Goal: Information Seeking & Learning: Learn about a topic

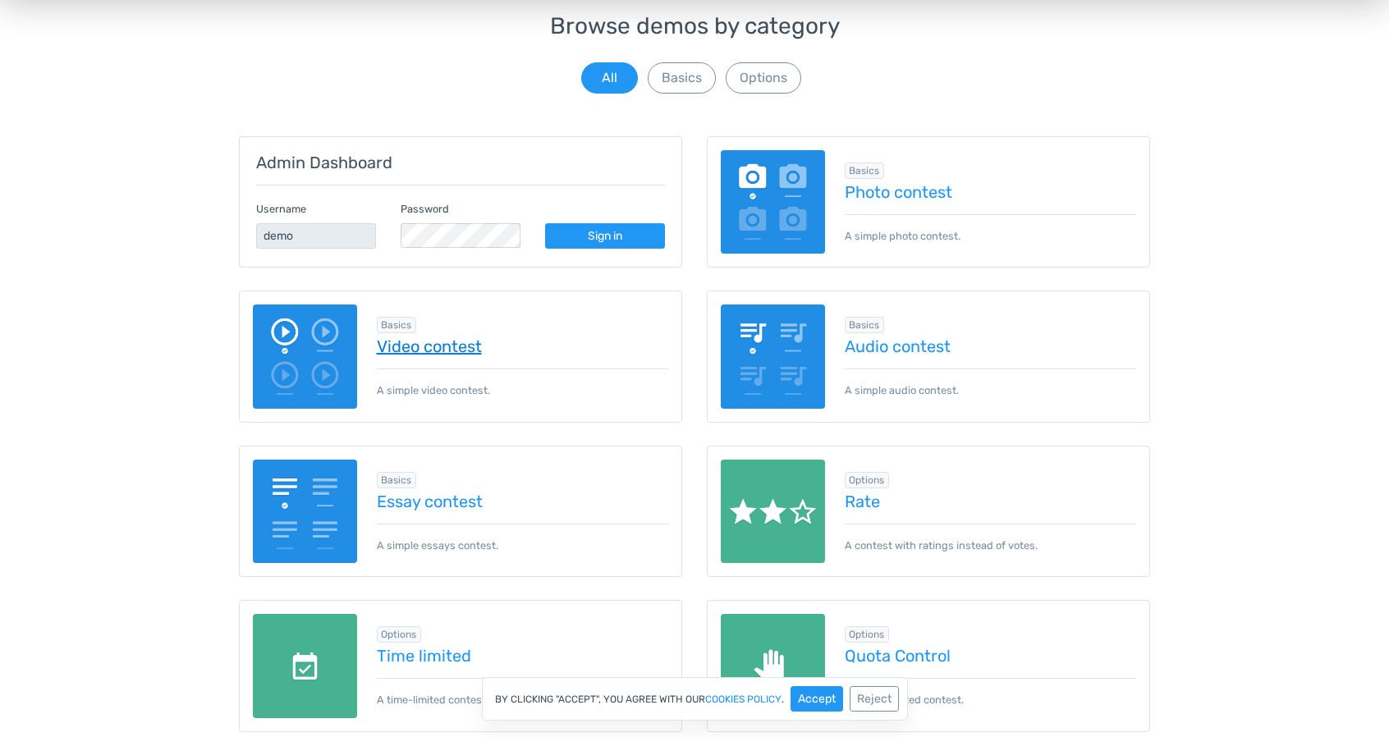
click at [419, 351] on link "Video contest" at bounding box center [523, 346] width 292 height 18
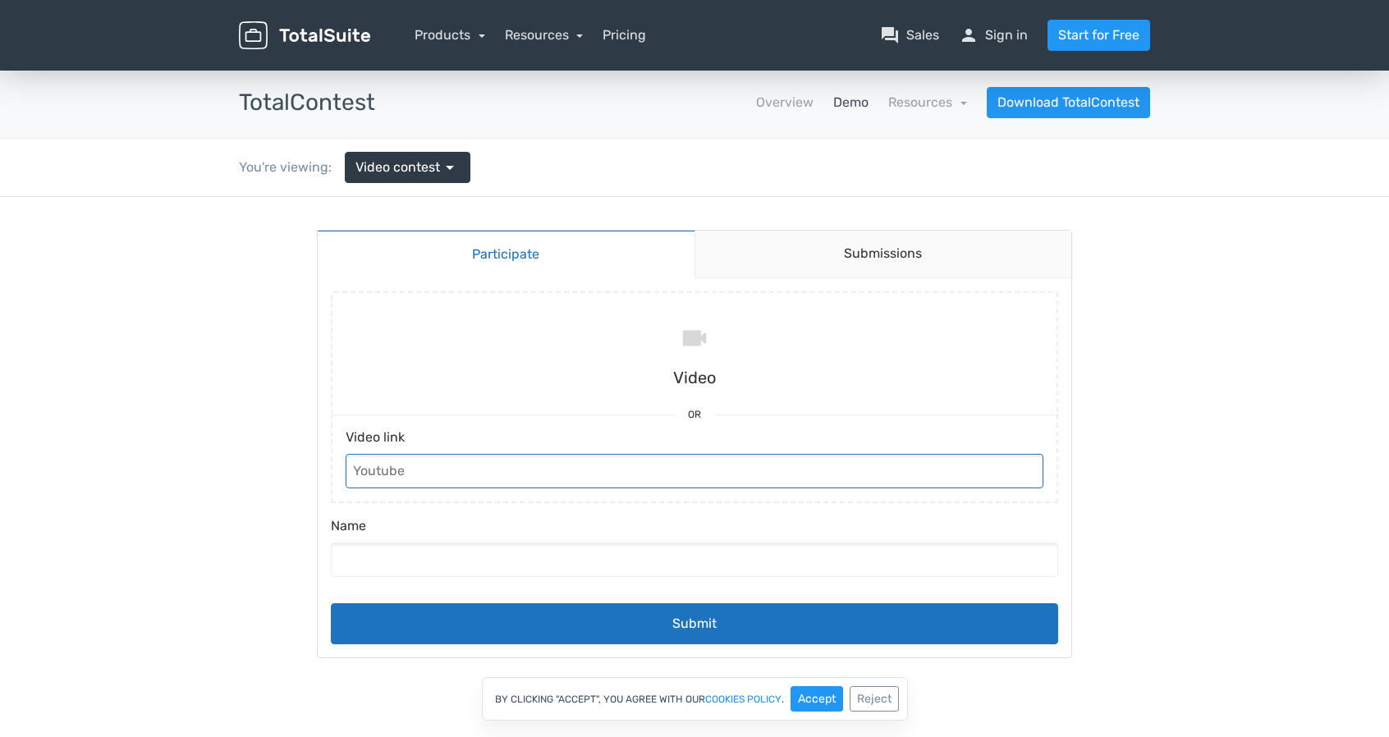
click at [509, 462] on input "Video link" at bounding box center [695, 471] width 698 height 34
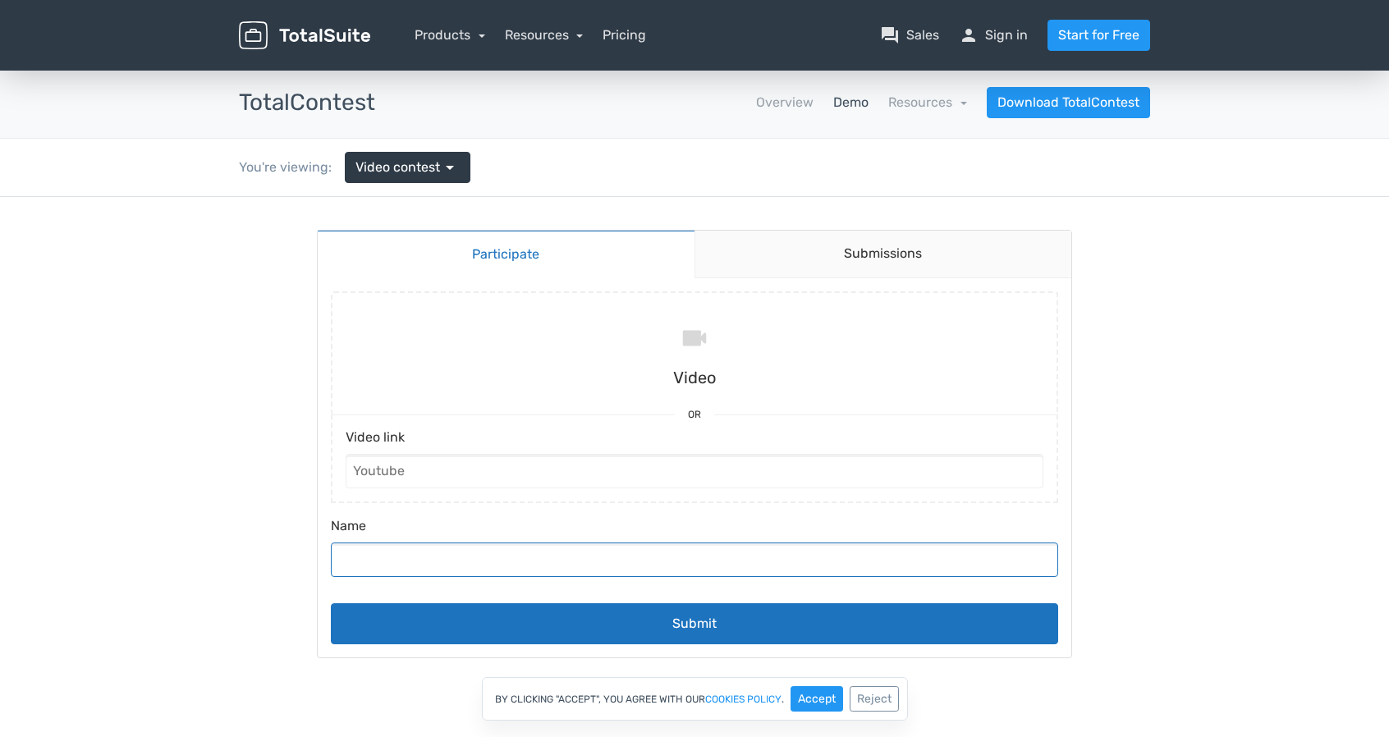
click at [523, 558] on input "Name" at bounding box center [695, 560] width 728 height 34
click at [884, 264] on link "Submissions" at bounding box center [884, 255] width 378 height 48
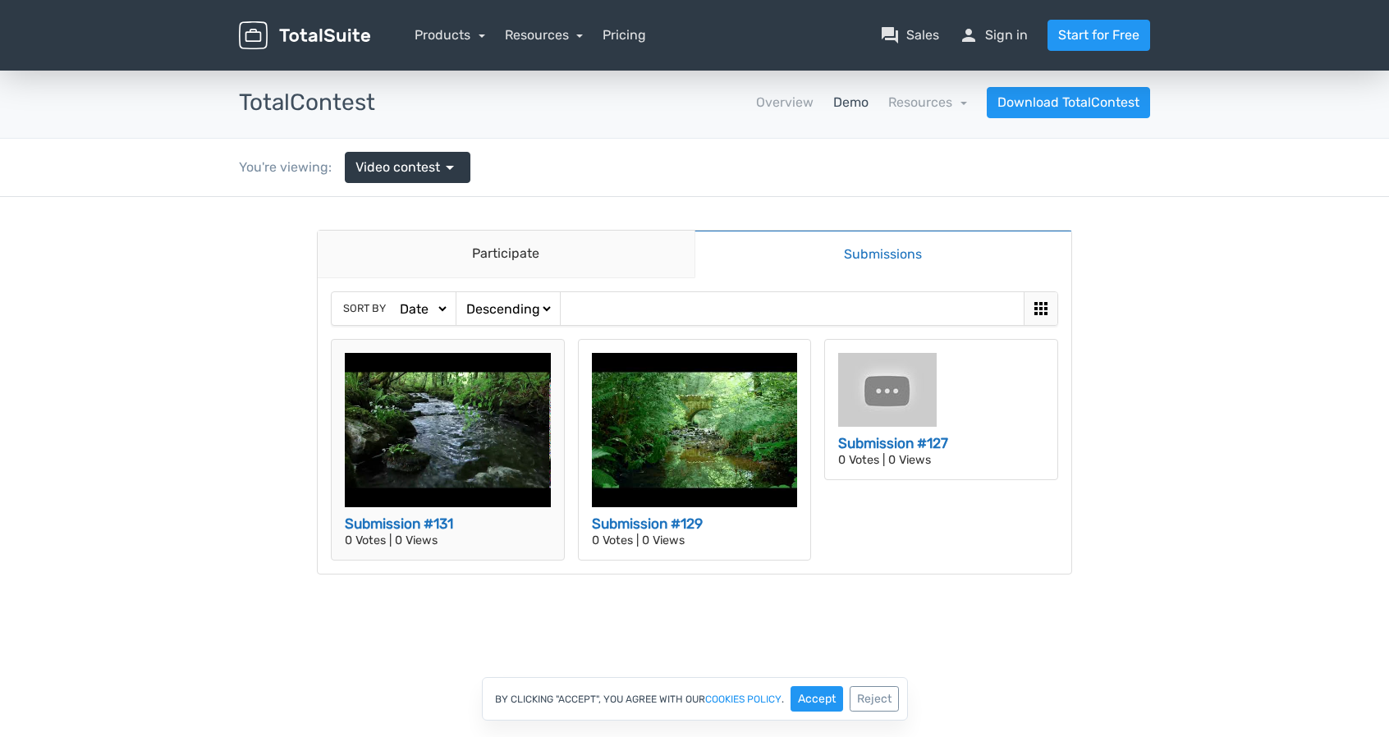
click at [452, 431] on img at bounding box center [448, 430] width 206 height 154
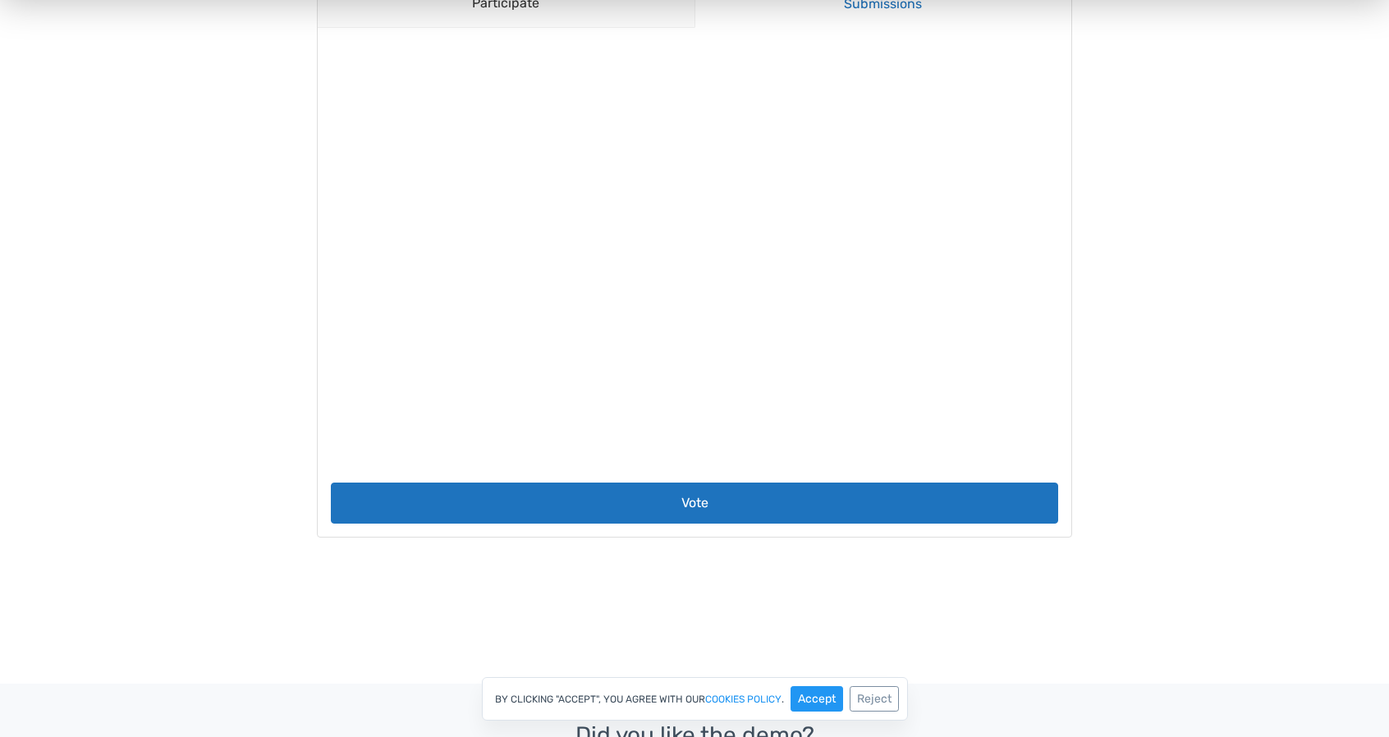
scroll to position [328, 0]
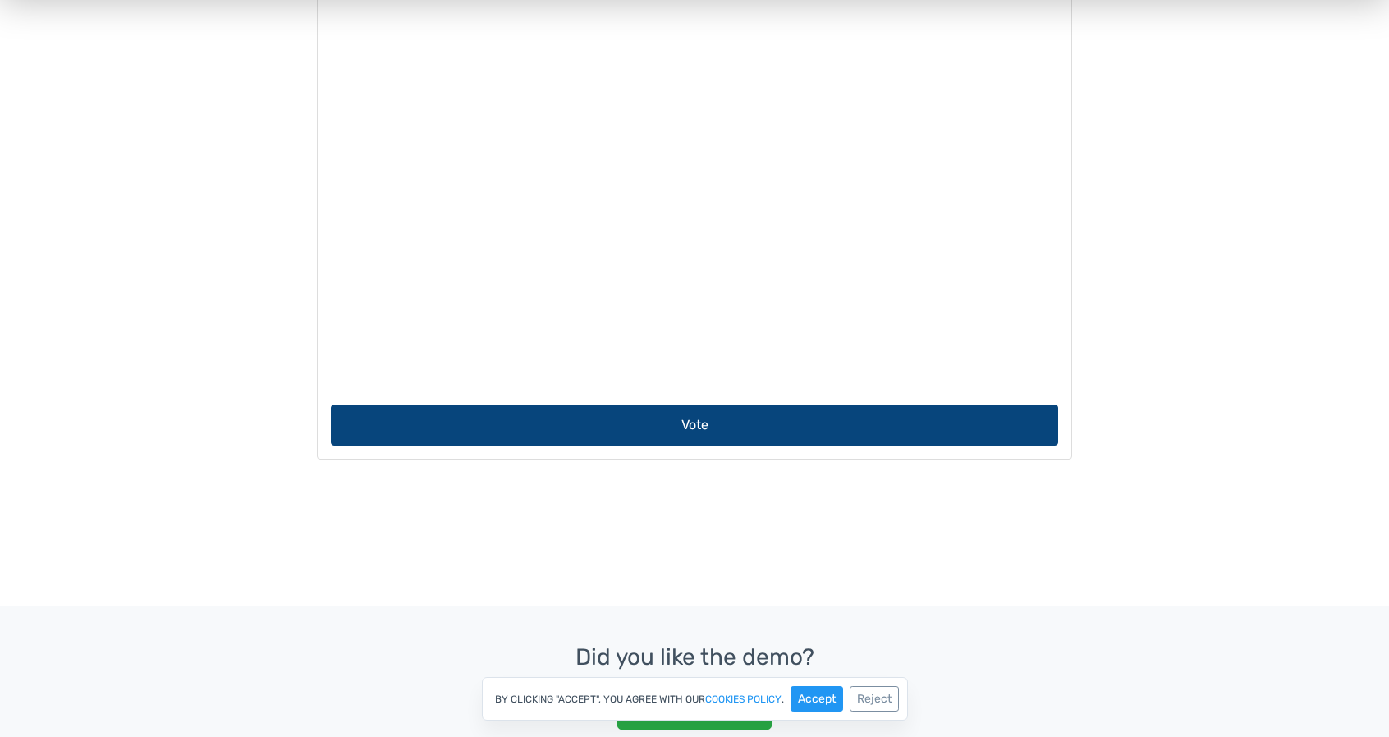
click at [688, 426] on button "Vote" at bounding box center [695, 425] width 728 height 41
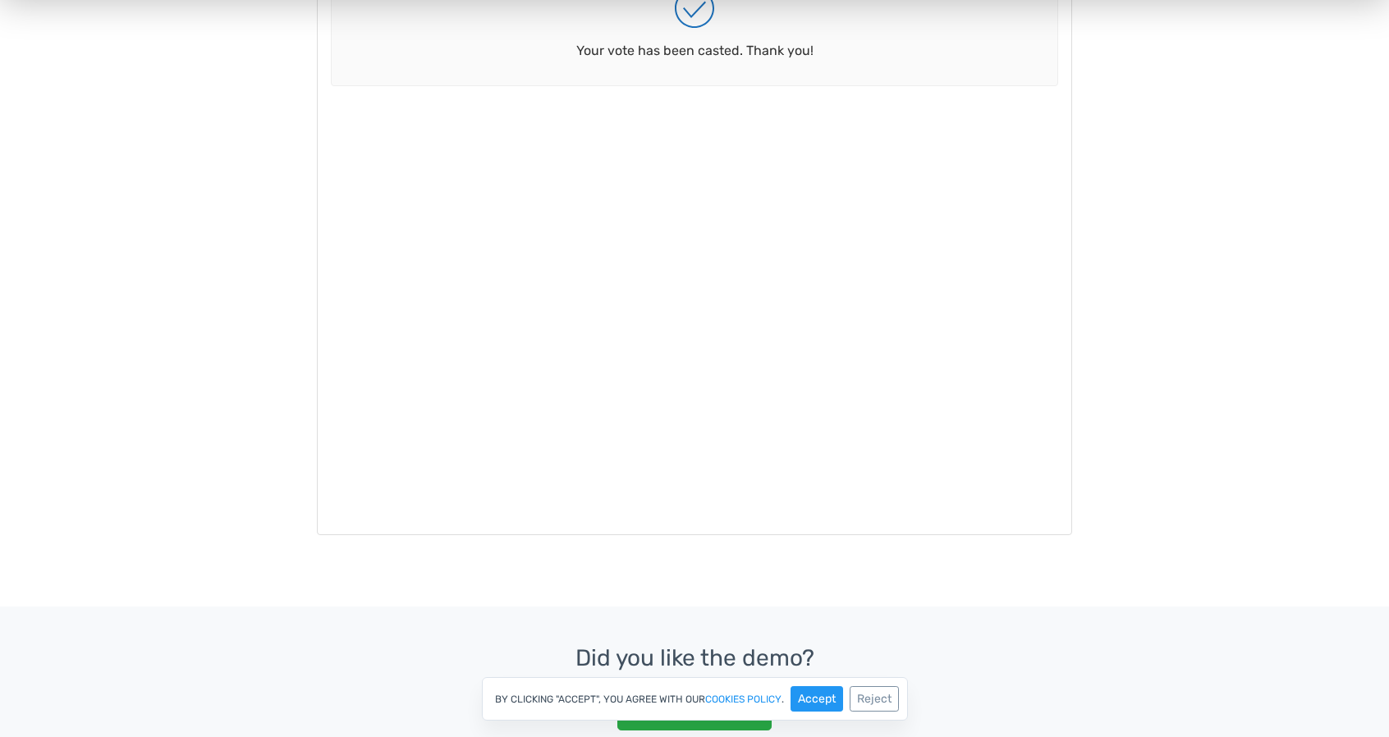
scroll to position [82, 0]
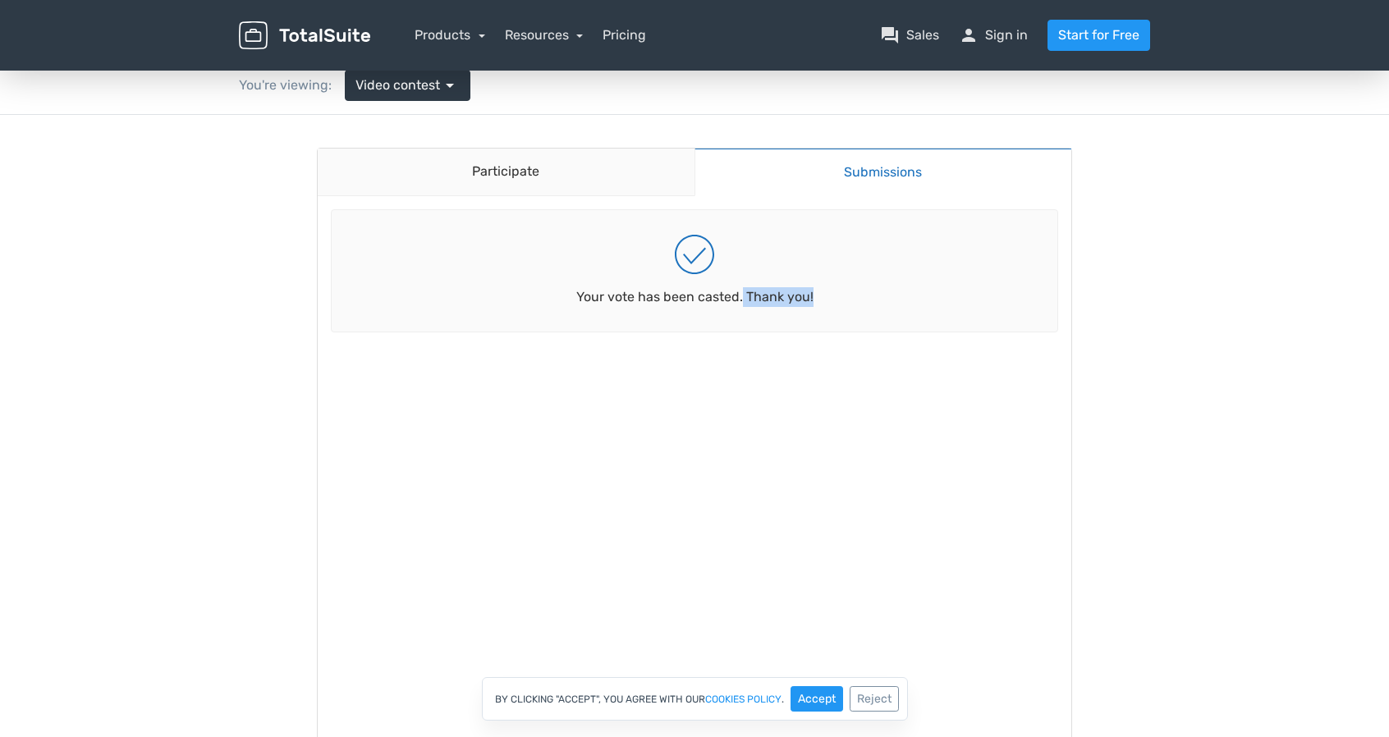
drag, startPoint x: 741, startPoint y: 300, endPoint x: 861, endPoint y: 296, distance: 119.9
click at [861, 296] on div "Your vote has been casted. Thank you!" at bounding box center [695, 270] width 728 height 123
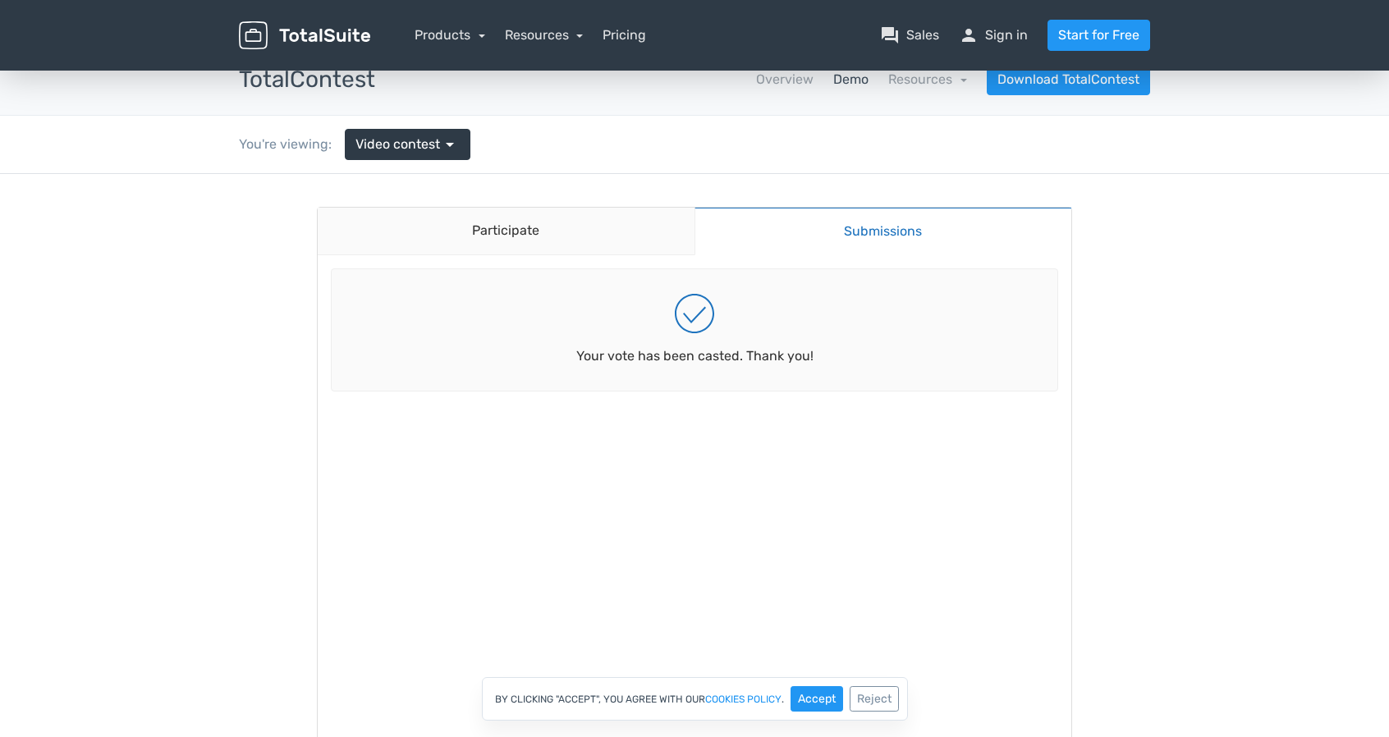
scroll to position [0, 0]
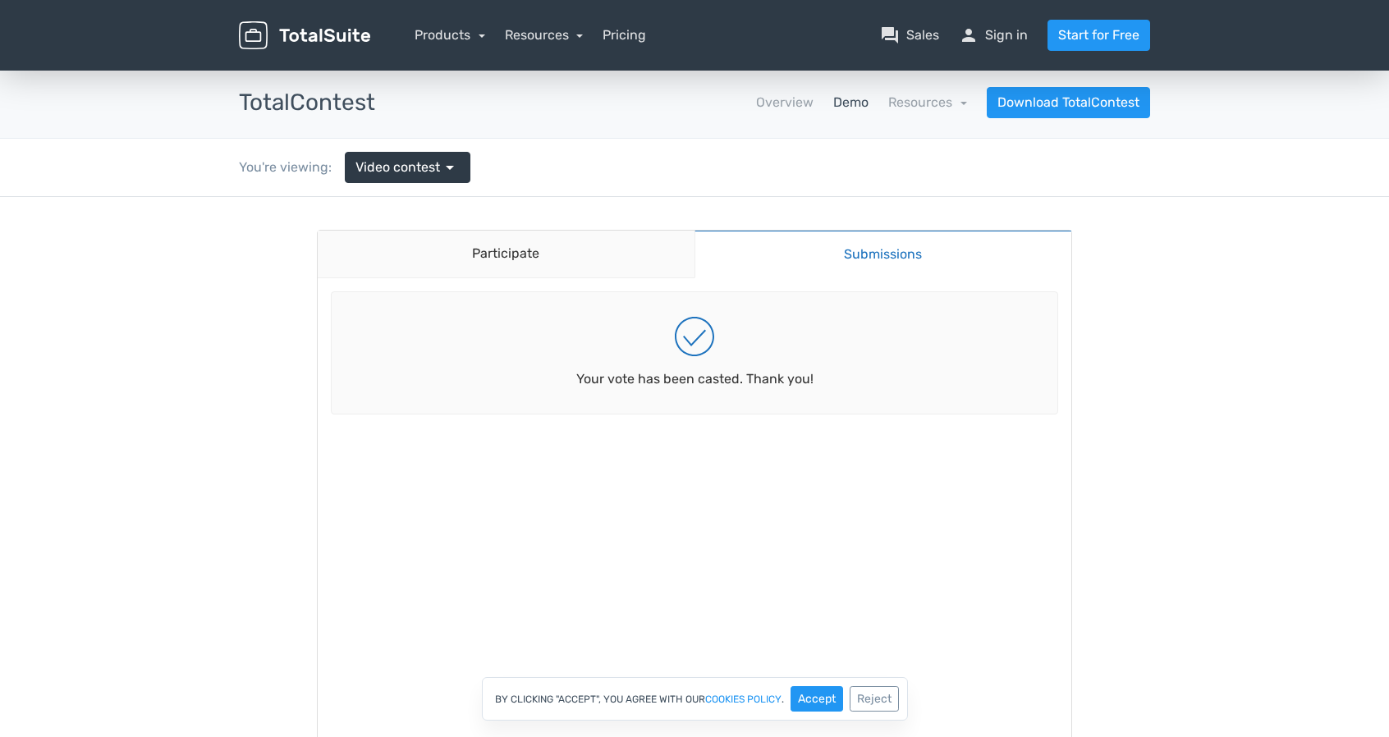
click at [845, 99] on link "Demo" at bounding box center [850, 103] width 35 height 20
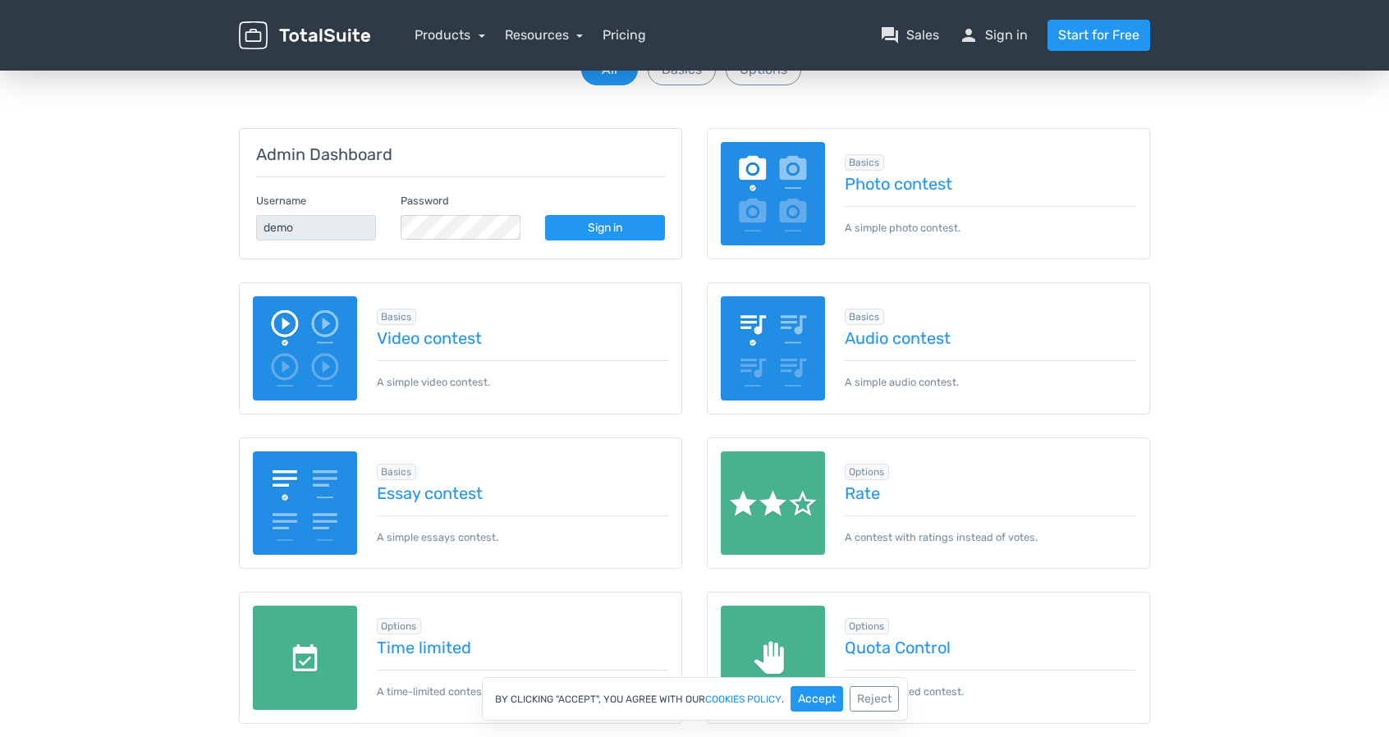
scroll to position [82, 0]
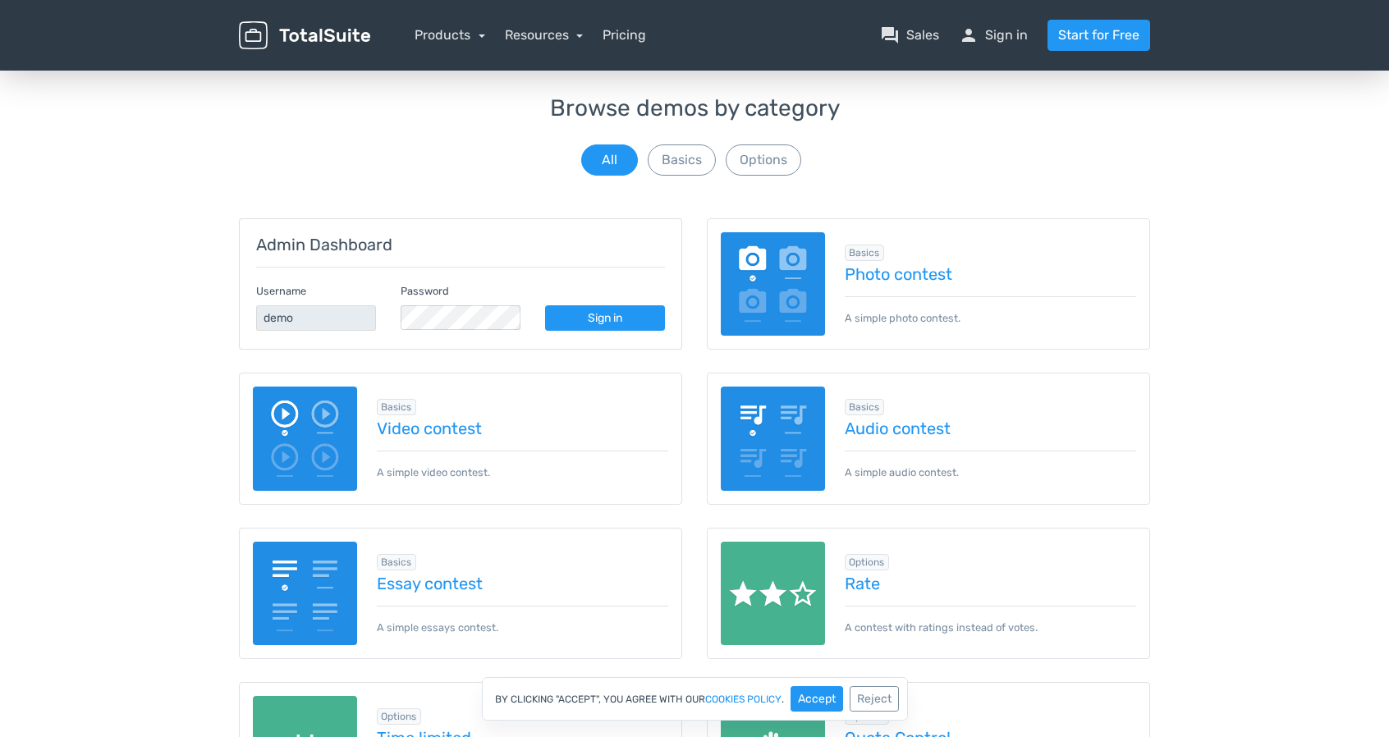
click at [925, 472] on p "A simple audio contest." at bounding box center [991, 466] width 292 height 30
click at [938, 480] on div "Basics Audio contest A simple audio contest." at bounding box center [928, 439] width 443 height 132
click at [926, 471] on p "A simple audio contest." at bounding box center [991, 466] width 292 height 30
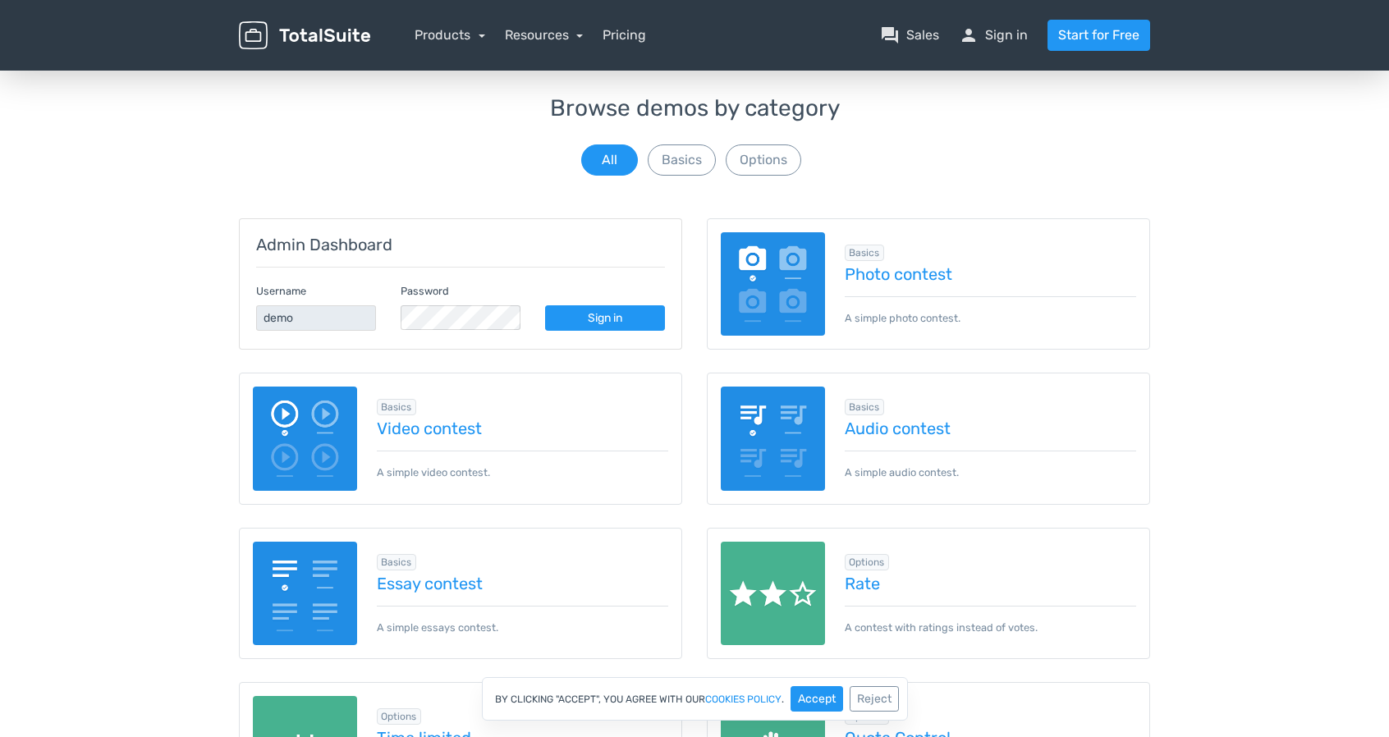
click at [926, 471] on p "A simple audio contest." at bounding box center [991, 466] width 292 height 30
click at [939, 498] on div "Basics Audio contest A simple audio contest." at bounding box center [928, 439] width 443 height 132
click at [924, 475] on p "A simple audio contest." at bounding box center [991, 466] width 292 height 30
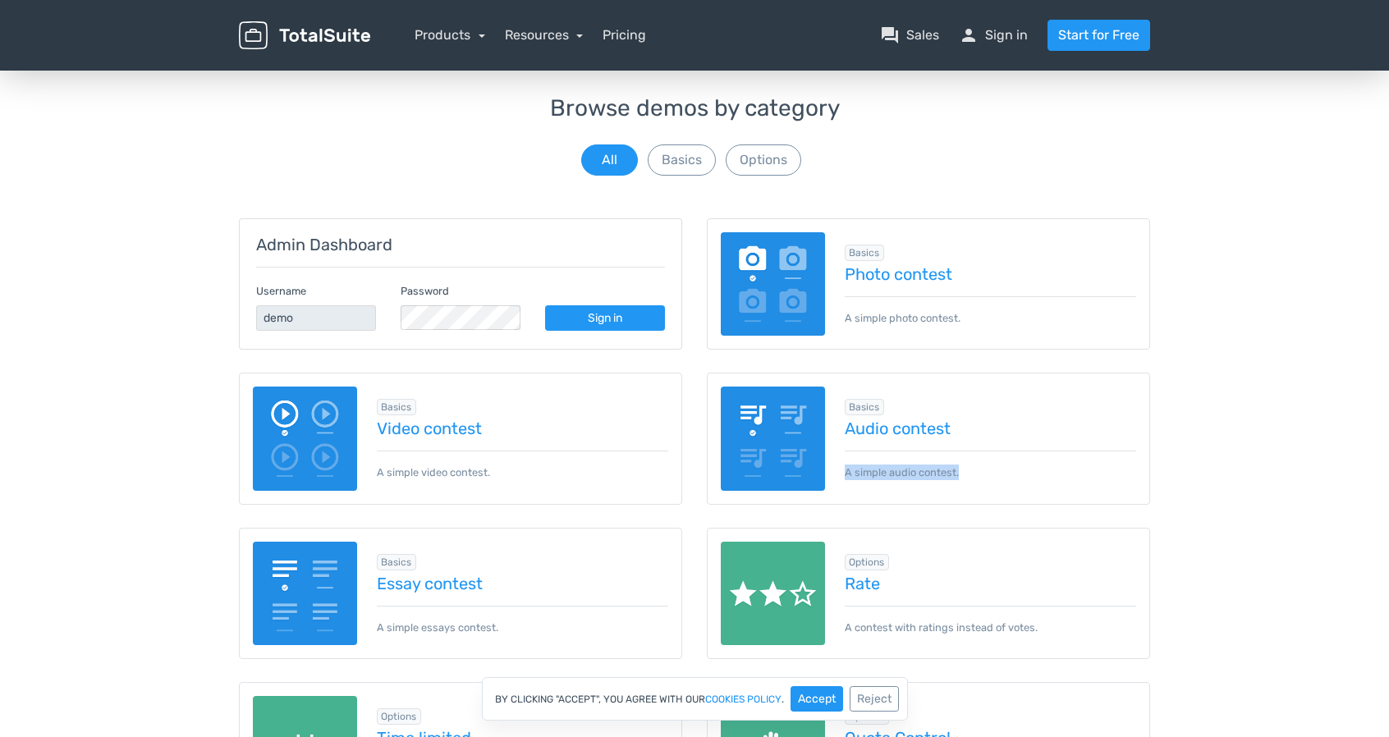
click at [924, 475] on p "A simple audio contest." at bounding box center [991, 466] width 292 height 30
click at [961, 489] on div "Basics Audio contest A simple audio contest." at bounding box center [928, 439] width 443 height 132
click at [926, 472] on p "A simple audio contest." at bounding box center [991, 466] width 292 height 30
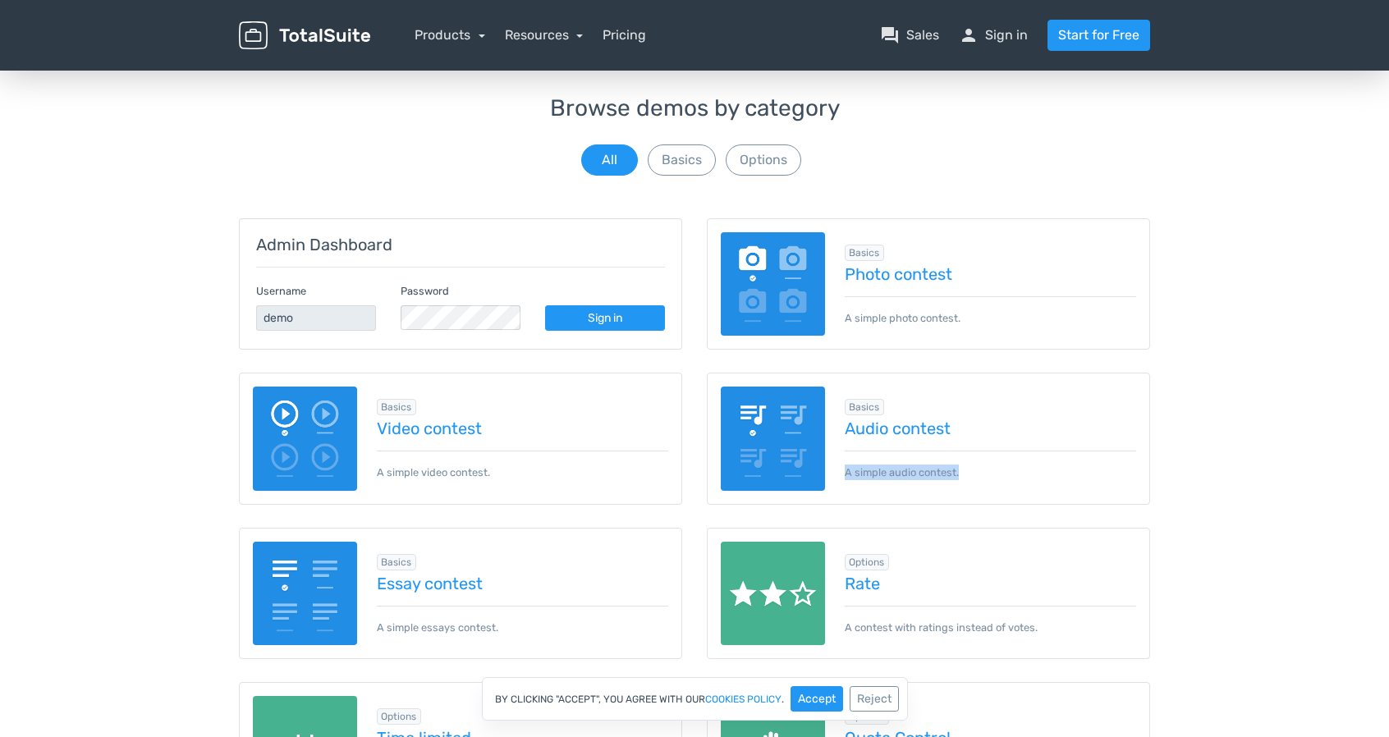
click at [956, 493] on div "Basics Audio contest A simple audio contest." at bounding box center [928, 439] width 443 height 132
click at [902, 469] on p "A simple audio contest." at bounding box center [991, 466] width 292 height 30
click at [948, 496] on div "Basics Audio contest A simple audio contest." at bounding box center [928, 439] width 443 height 132
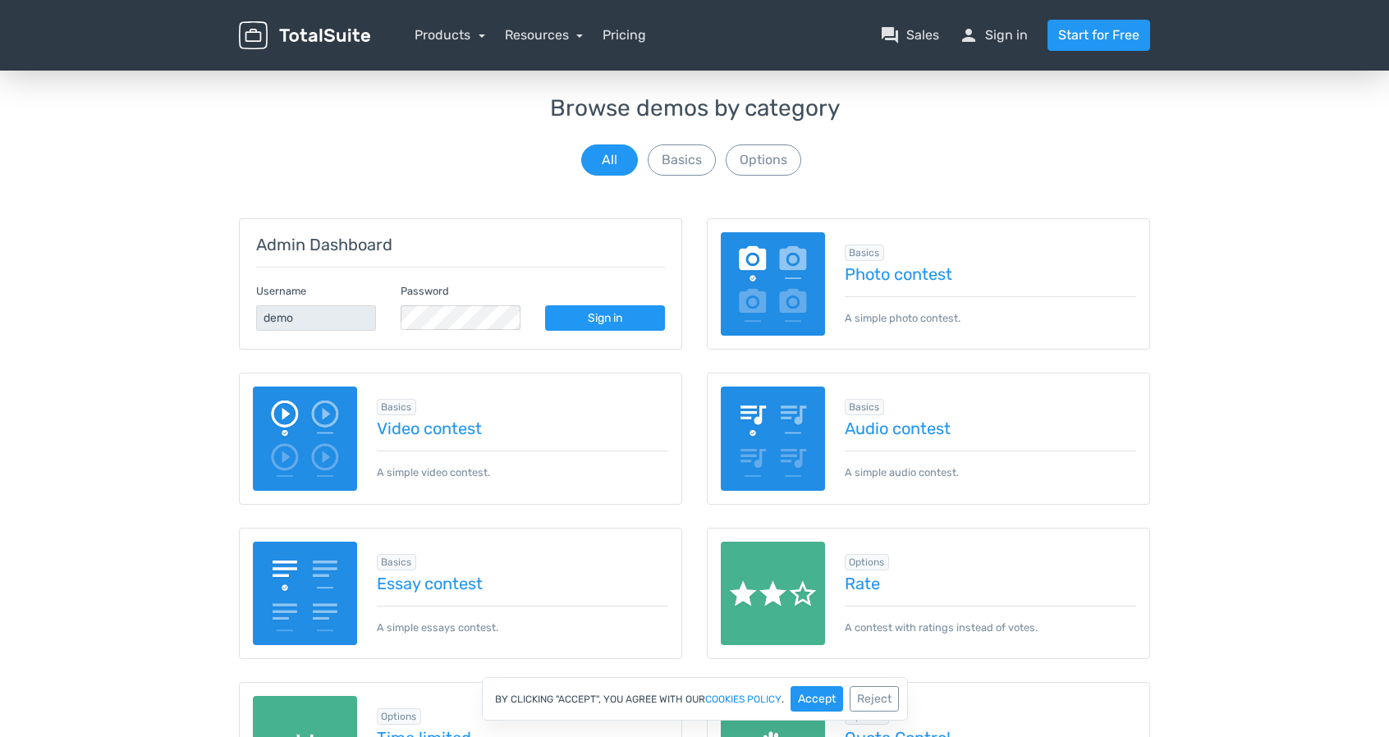
click at [926, 466] on p "A simple audio contest." at bounding box center [991, 466] width 292 height 30
click at [943, 483] on div "Basics Audio contest A simple audio contest." at bounding box center [928, 439] width 443 height 132
click at [886, 315] on p "A simple photo contest." at bounding box center [991, 311] width 292 height 30
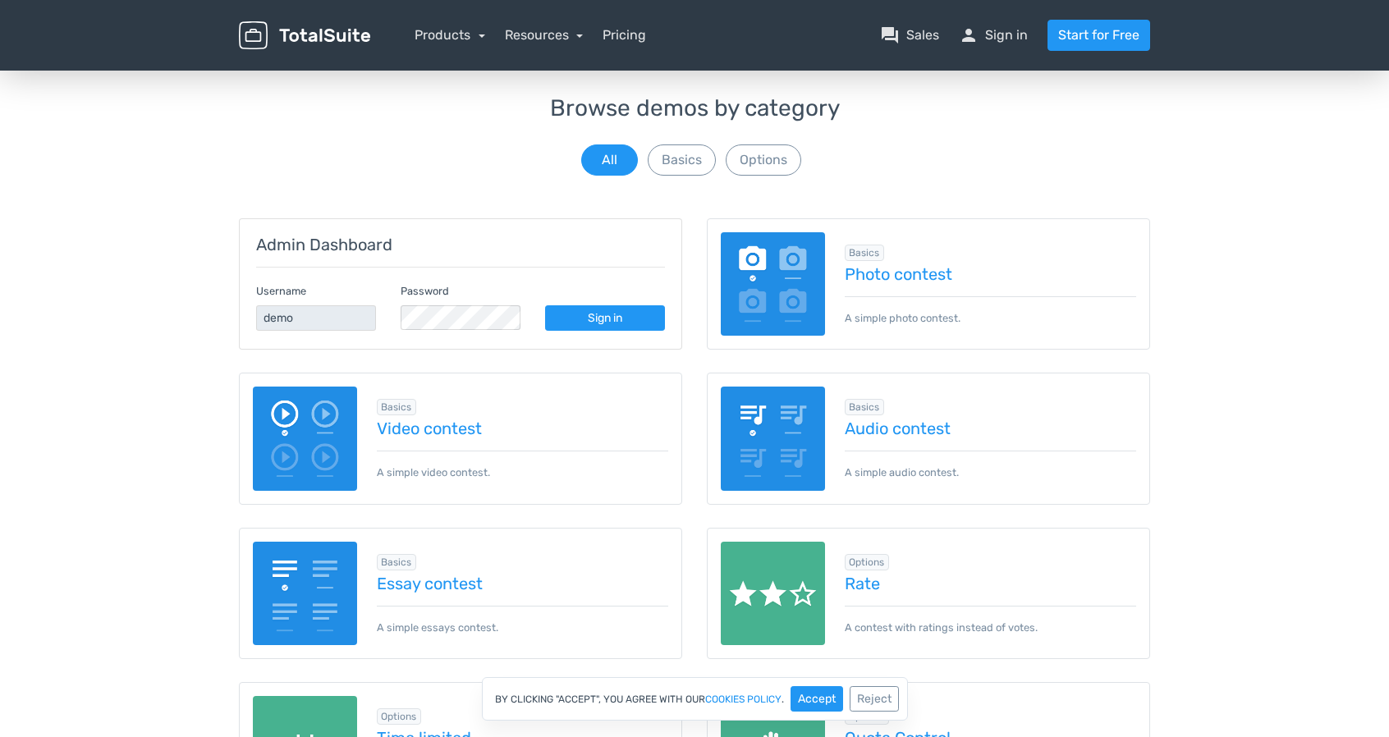
click at [886, 315] on p "A simple photo contest." at bounding box center [991, 311] width 292 height 30
click at [948, 331] on div "Basics Photo contest A simple photo contest." at bounding box center [928, 284] width 443 height 132
click at [677, 168] on button "Basics" at bounding box center [682, 160] width 68 height 31
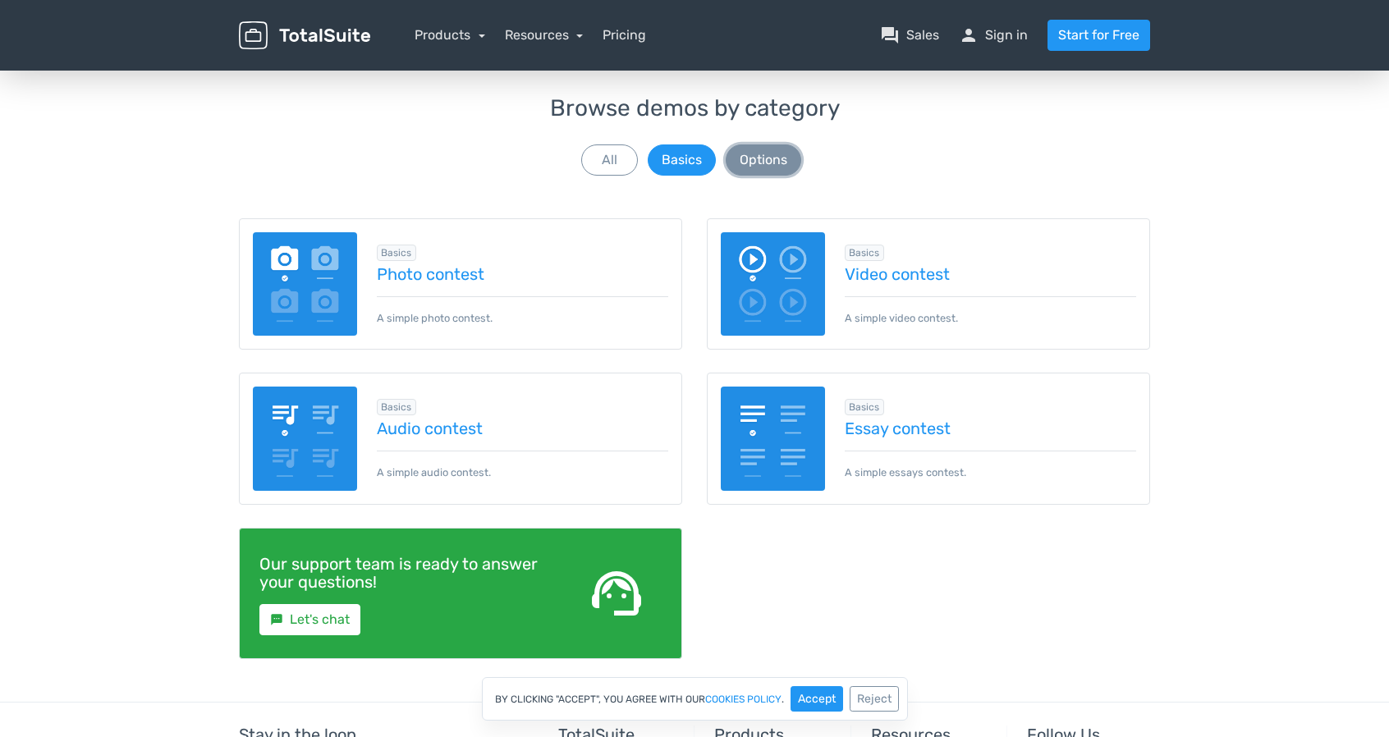
click at [778, 167] on button "Options" at bounding box center [764, 160] width 76 height 31
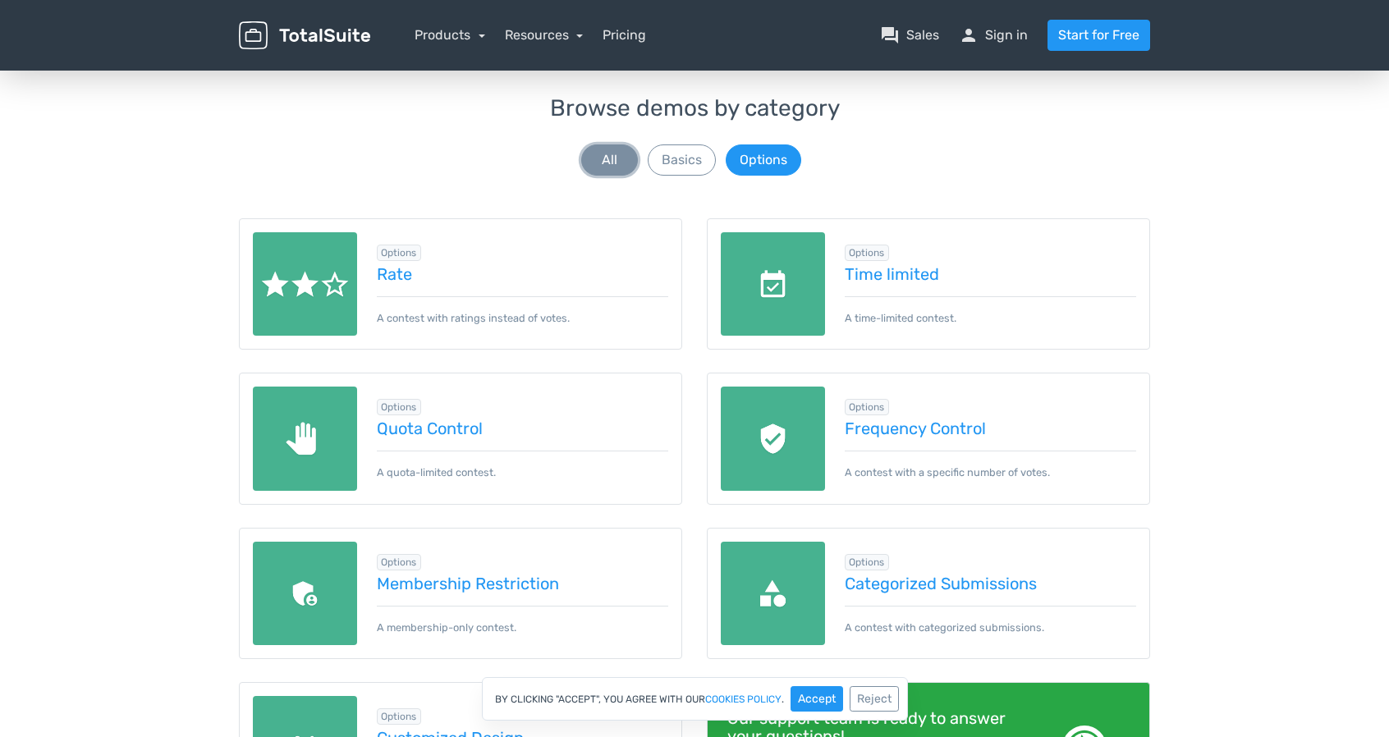
click at [617, 159] on button "All" at bounding box center [609, 160] width 57 height 31
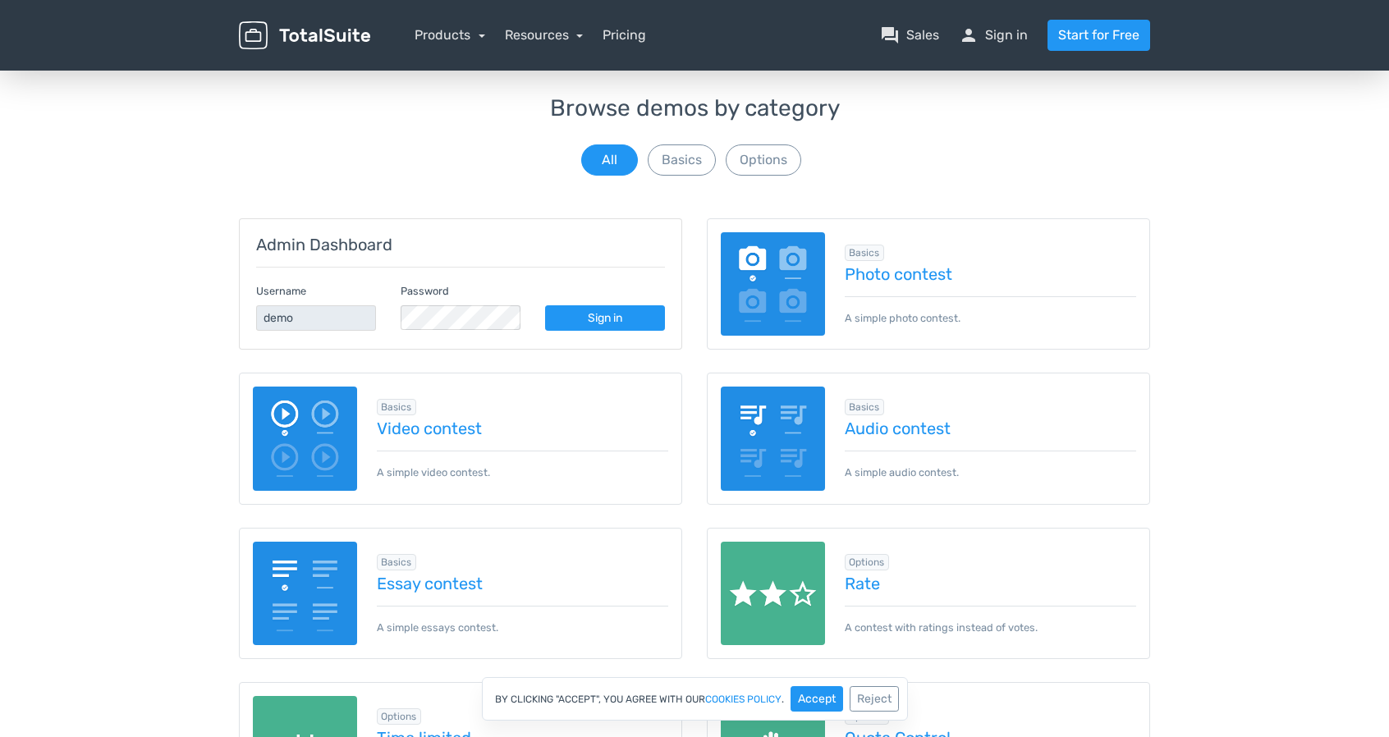
click at [1005, 220] on div "Basics Photo contest A simple photo contest." at bounding box center [928, 284] width 443 height 132
click at [1013, 124] on div "Browse demos by category All Basics Options" at bounding box center [694, 137] width 911 height 83
